Goal: Information Seeking & Learning: Find specific fact

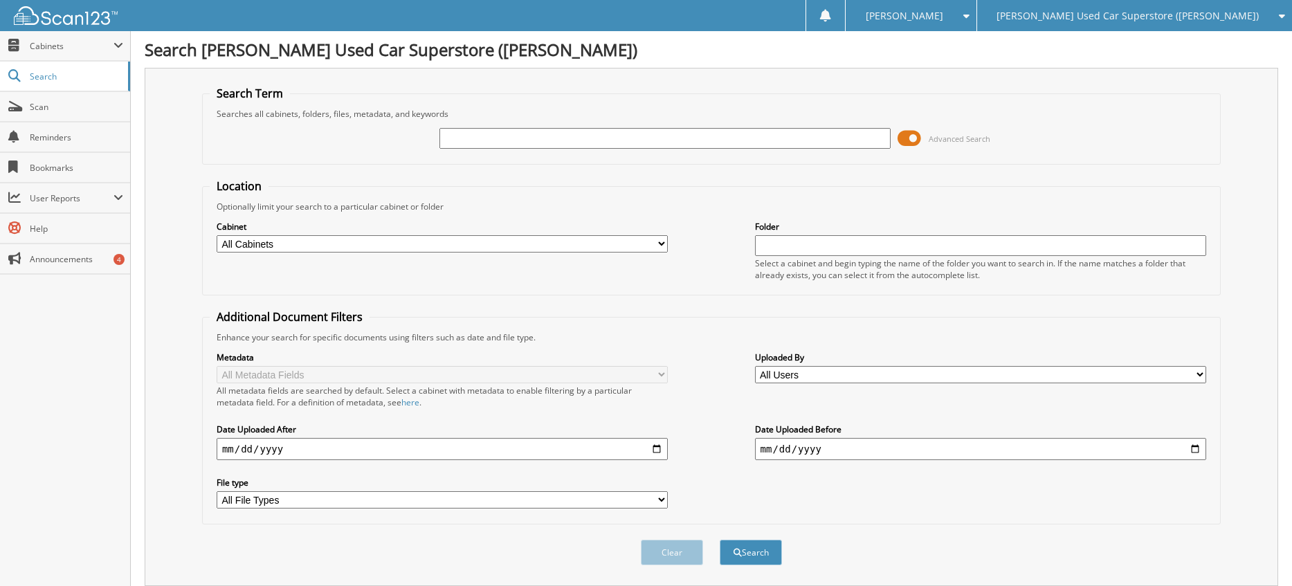
click at [539, 141] on input "text" at bounding box center [666, 138] width 452 height 21
type input "C18410"
click at [1101, 7] on div "[PERSON_NAME] Used Car Superstore ([PERSON_NAME])" at bounding box center [1134, 15] width 301 height 31
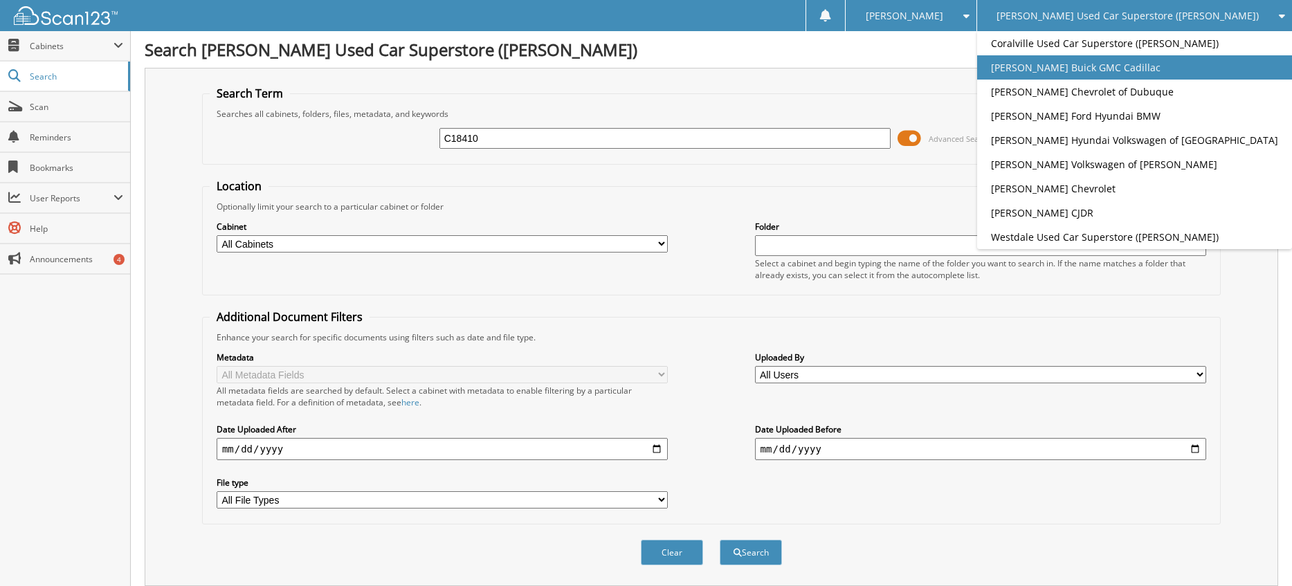
click at [1175, 66] on link "[PERSON_NAME] Buick GMC Cadillac" at bounding box center [1134, 67] width 315 height 24
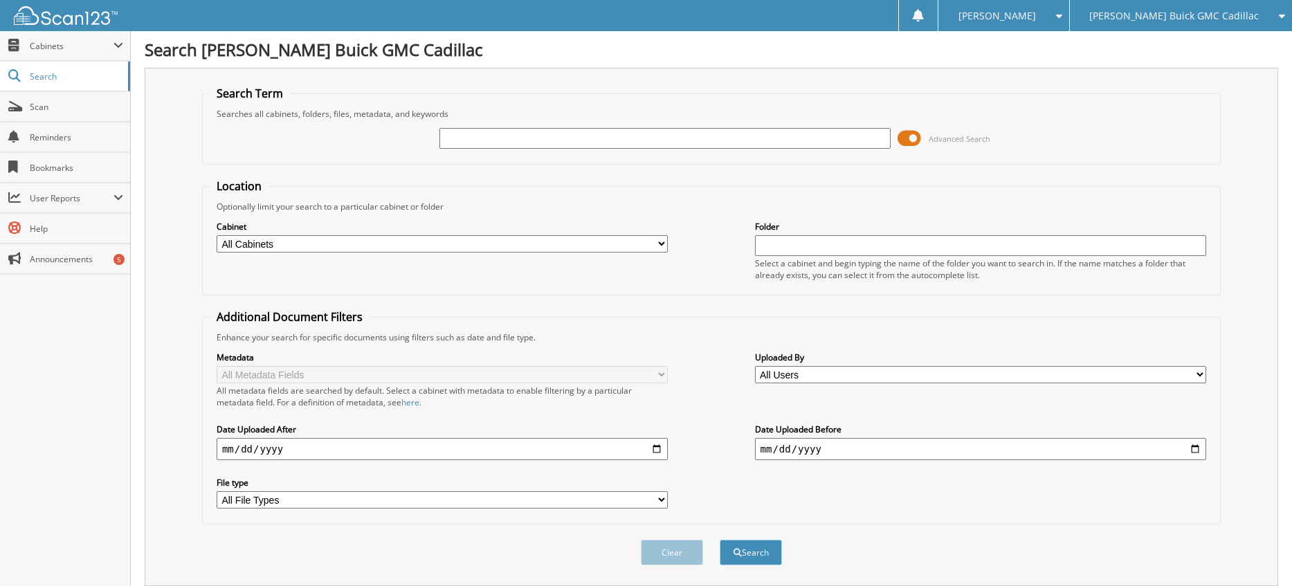
click at [480, 128] on input "text" at bounding box center [666, 138] width 452 height 21
type input "18410"
click at [720, 540] on button "Search" at bounding box center [751, 553] width 62 height 26
type input "C18410"
click at [745, 552] on button "Search" at bounding box center [751, 553] width 62 height 26
